Goal: Information Seeking & Learning: Learn about a topic

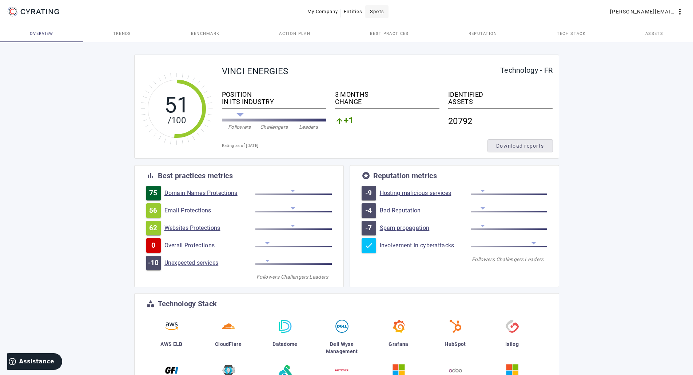
click at [379, 18] on span at bounding box center [376, 11] width 23 height 17
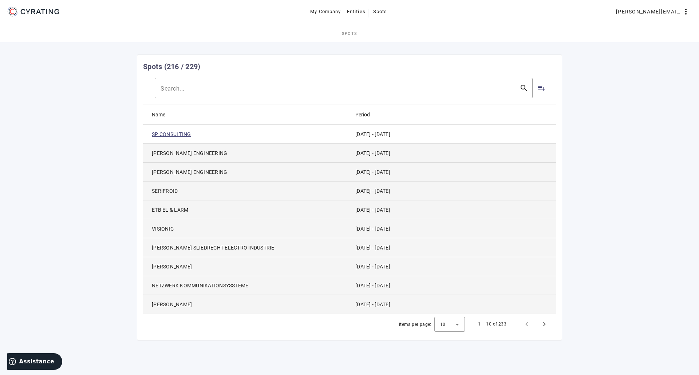
click at [182, 131] on link "SP CONSULTING" at bounding box center [171, 134] width 39 height 7
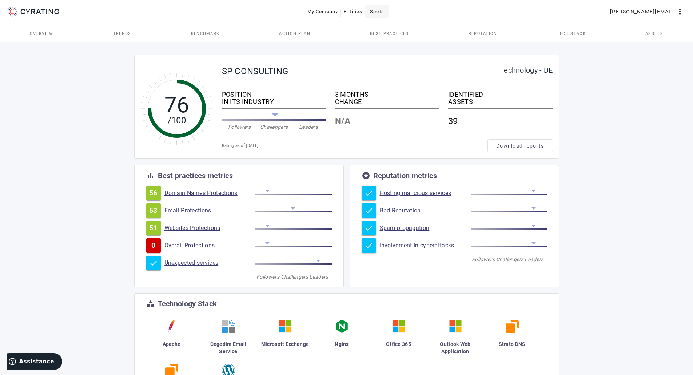
click at [379, 12] on span "Spots" at bounding box center [377, 12] width 14 height 12
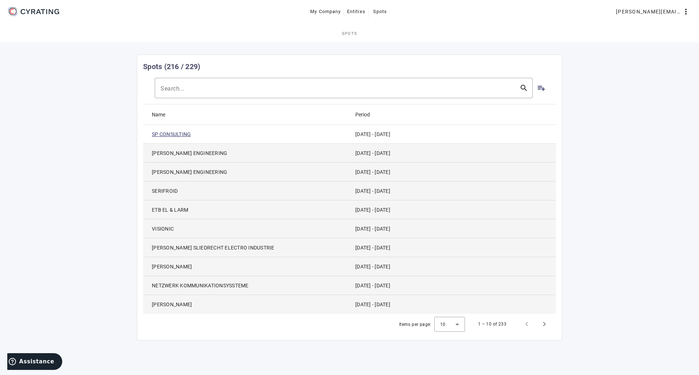
click at [177, 134] on link "SP CONSULTING" at bounding box center [171, 134] width 39 height 7
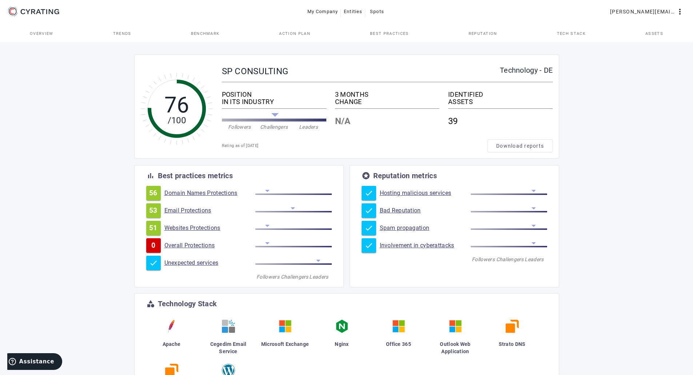
click at [39, 36] on span "Overview" at bounding box center [42, 33] width 24 height 17
click at [99, 35] on link "Trends" at bounding box center [122, 33] width 78 height 17
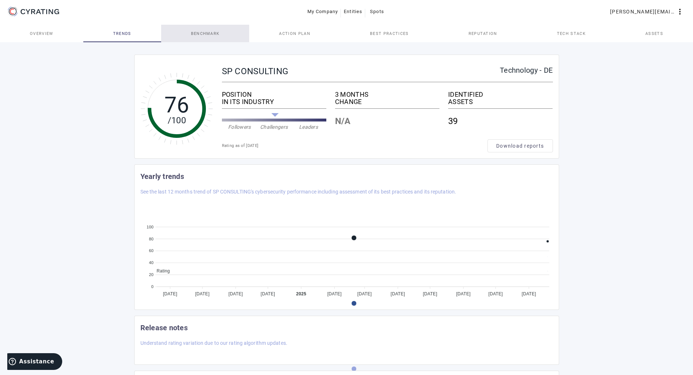
click at [189, 30] on link "Benchmark" at bounding box center [205, 33] width 88 height 17
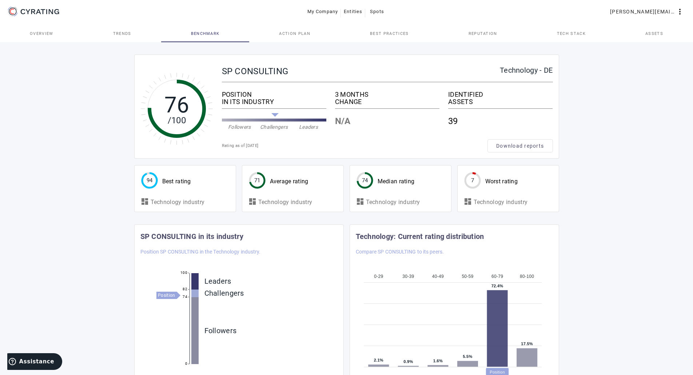
click at [290, 29] on span "Action Plan" at bounding box center [294, 33] width 31 height 17
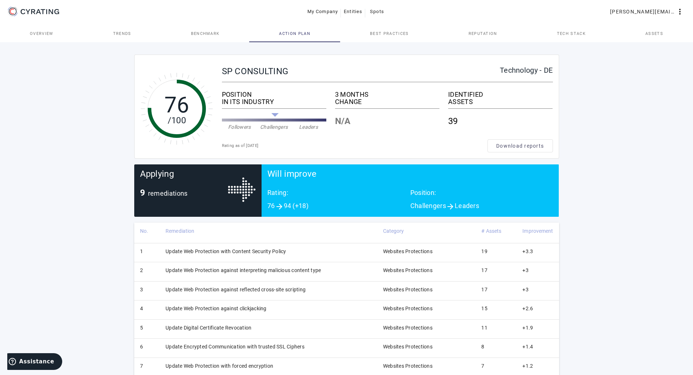
click at [390, 40] on span "Best practices" at bounding box center [389, 33] width 39 height 17
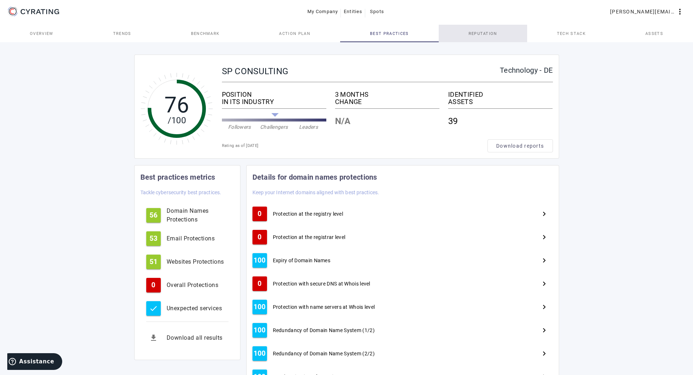
click at [498, 30] on link "Reputation" at bounding box center [483, 33] width 88 height 17
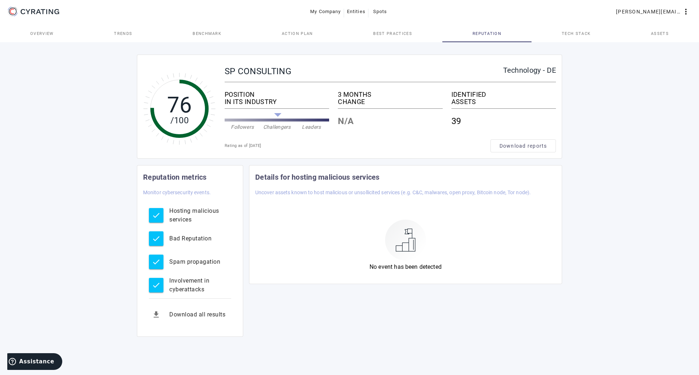
click at [575, 27] on span "Tech Stack" at bounding box center [576, 33] width 29 height 17
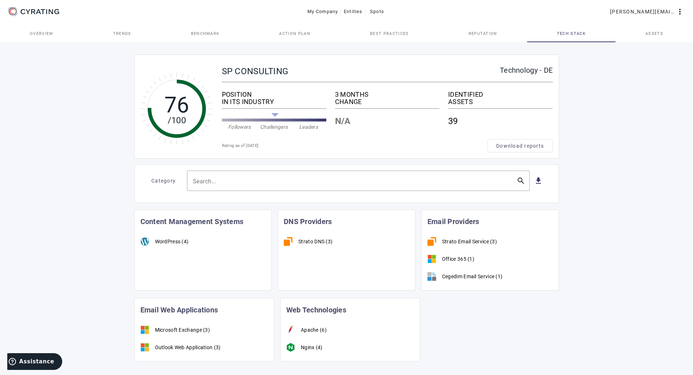
click at [638, 30] on link "Assets" at bounding box center [655, 33] width 78 height 17
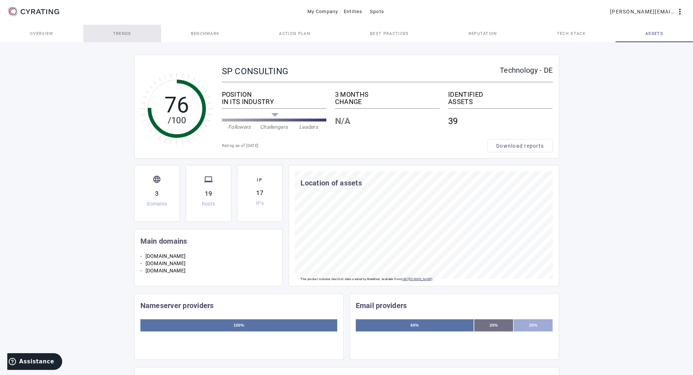
click at [118, 35] on span "Trends" at bounding box center [122, 34] width 18 height 4
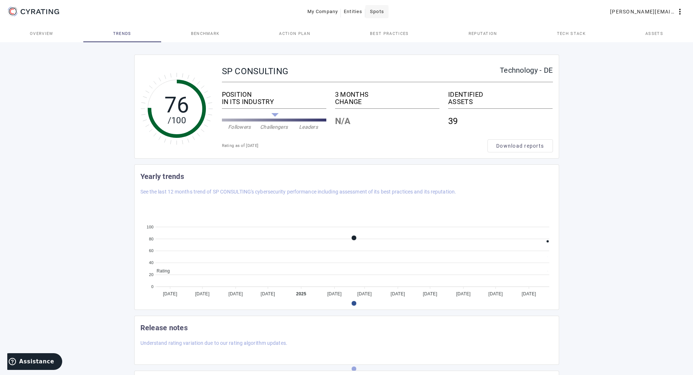
click at [377, 8] on span "Spots" at bounding box center [377, 12] width 14 height 12
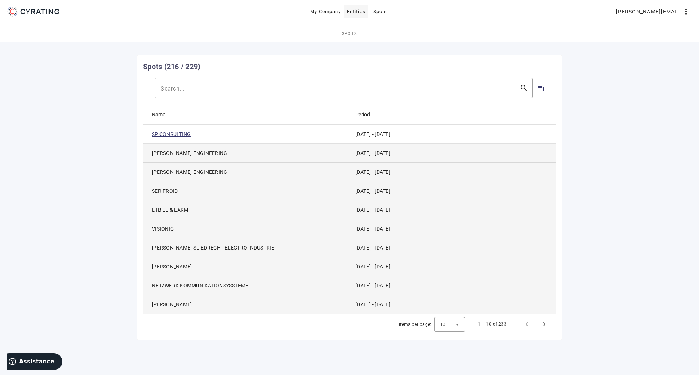
click at [353, 10] on span "Entities" at bounding box center [356, 12] width 19 height 12
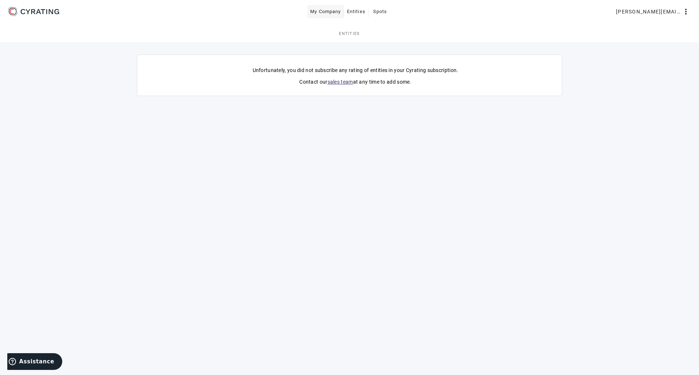
click at [312, 8] on span "My Company" at bounding box center [325, 12] width 31 height 12
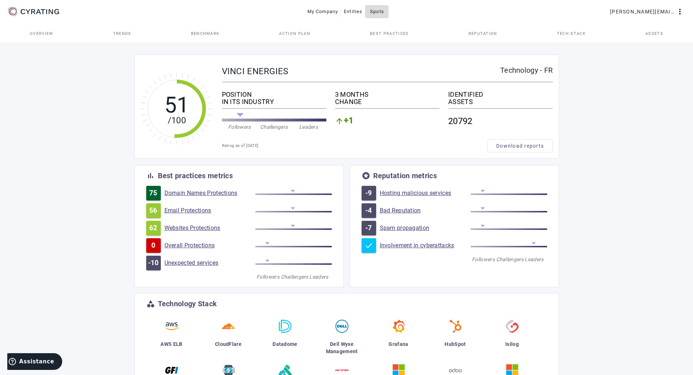
click at [375, 16] on span "Spots" at bounding box center [377, 12] width 14 height 12
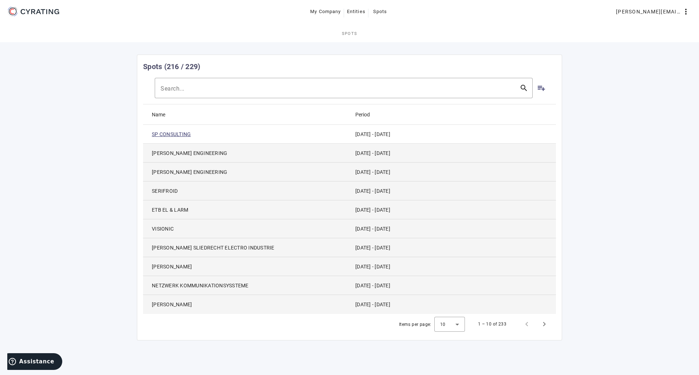
click at [172, 131] on link "SP CONSULTING" at bounding box center [171, 134] width 39 height 7
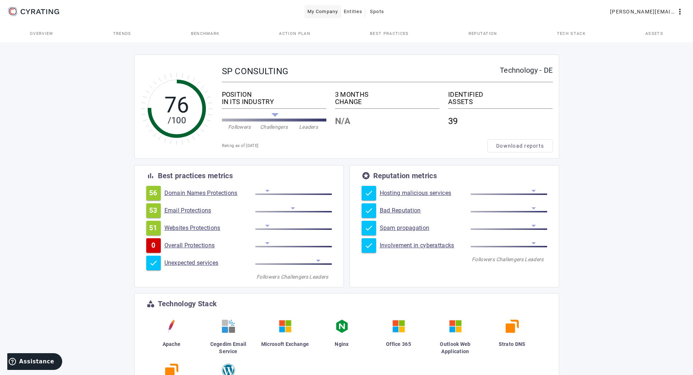
click at [328, 12] on span "My Company" at bounding box center [323, 12] width 31 height 12
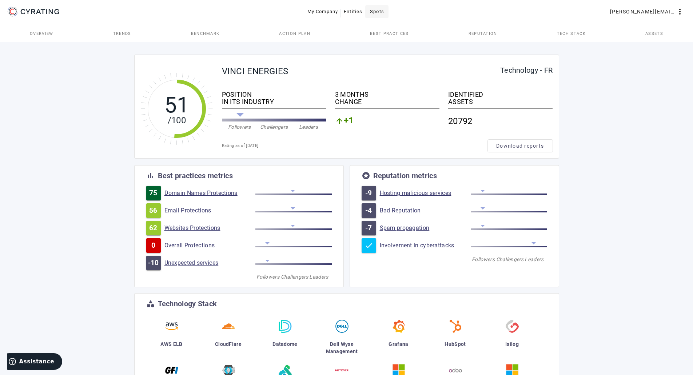
click at [383, 14] on span "Spots" at bounding box center [377, 12] width 14 height 12
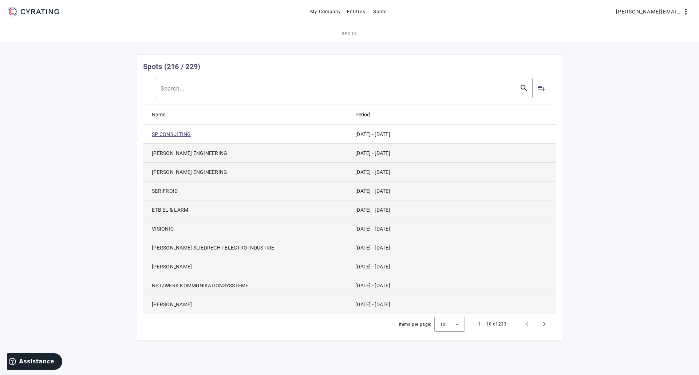
click at [175, 132] on link "SP CONSULTING" at bounding box center [171, 134] width 39 height 7
